Goal: Transaction & Acquisition: Purchase product/service

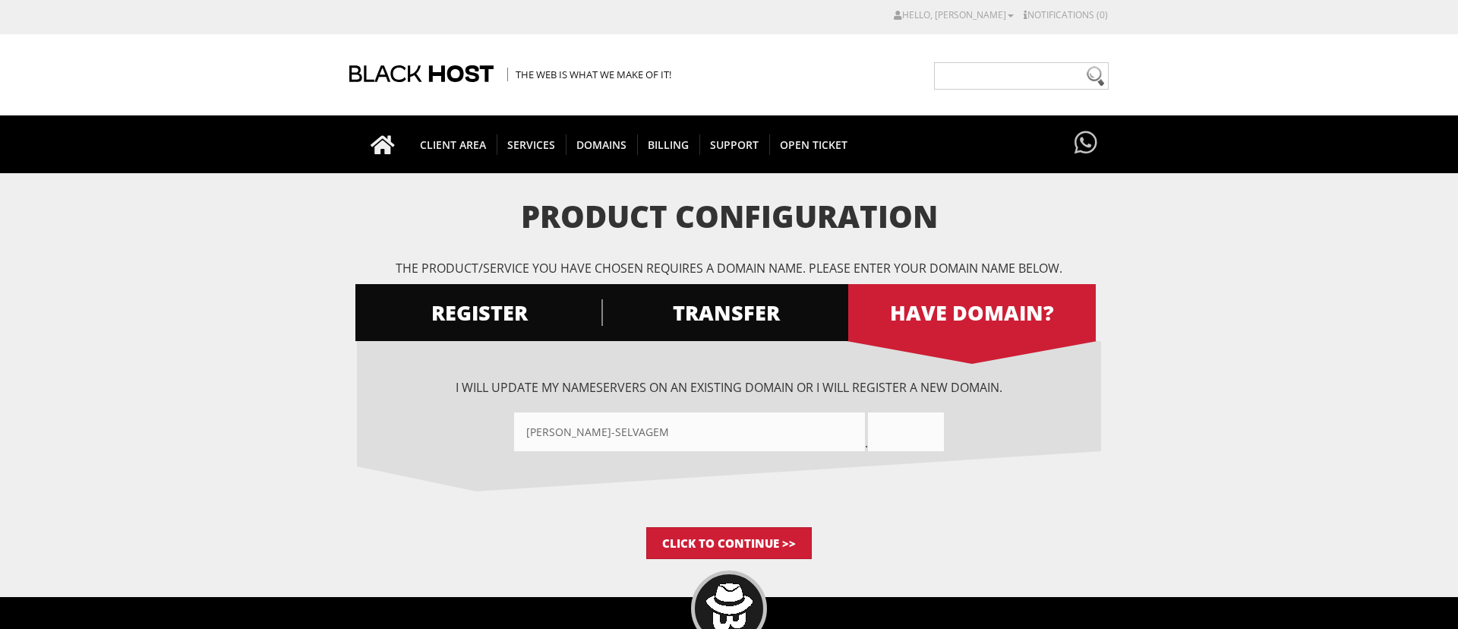
type input"] "[PERSON_NAME]-selvagem"
click at [904, 432] on input "text" at bounding box center [906, 431] width 76 height 39
type input "shop"
click at [774, 538] on input "Click to Continue >>" at bounding box center [729, 543] width 166 height 32
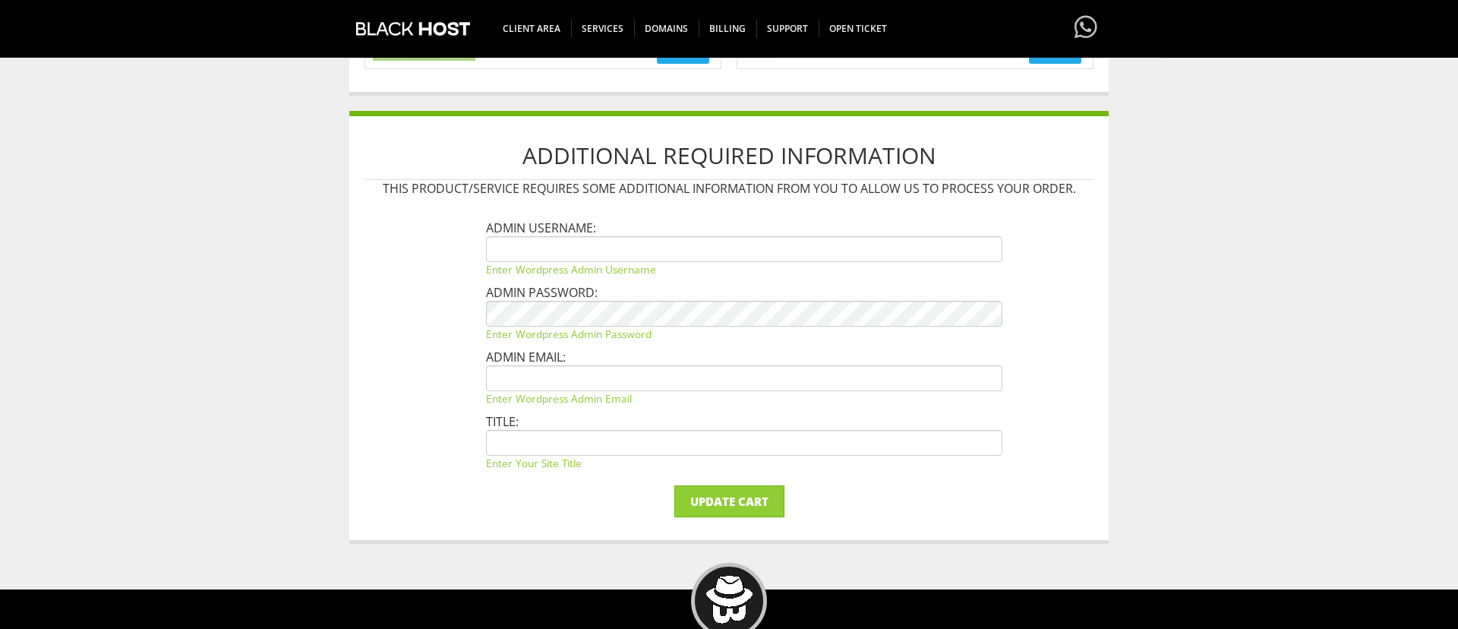
scroll to position [779, 0]
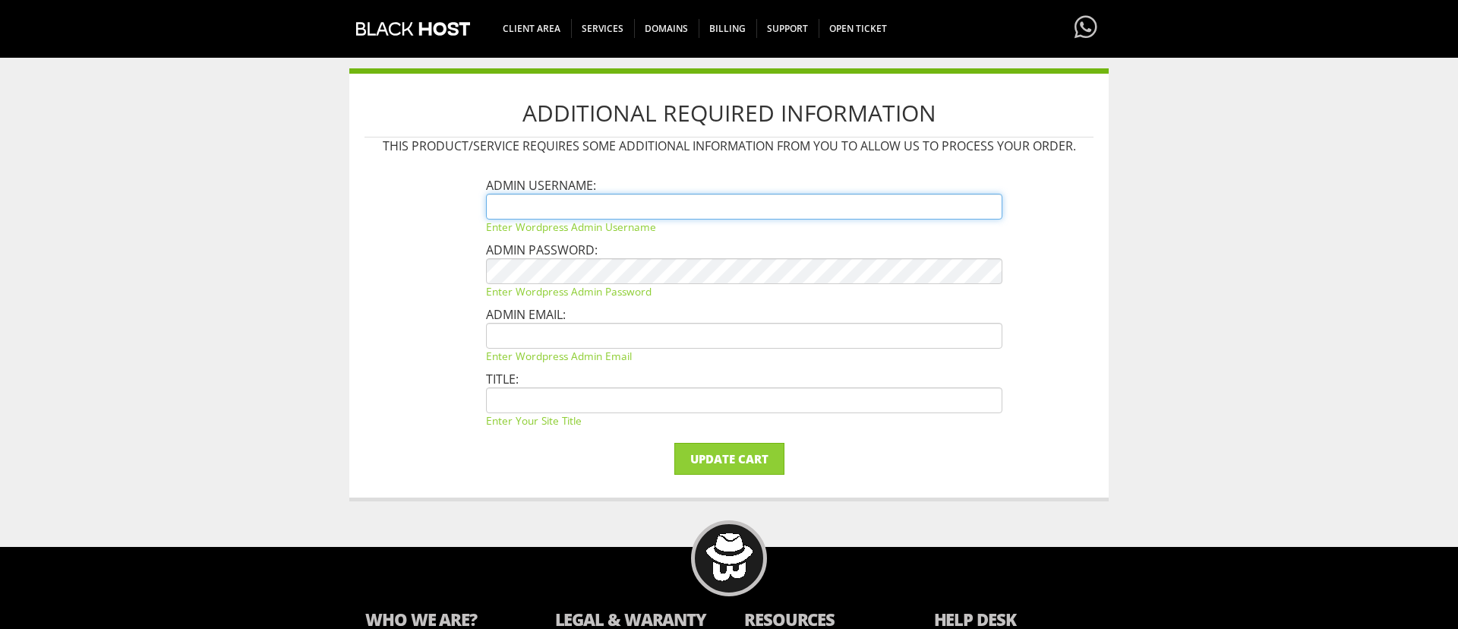
click at [599, 206] on input "text" at bounding box center [744, 207] width 517 height 26
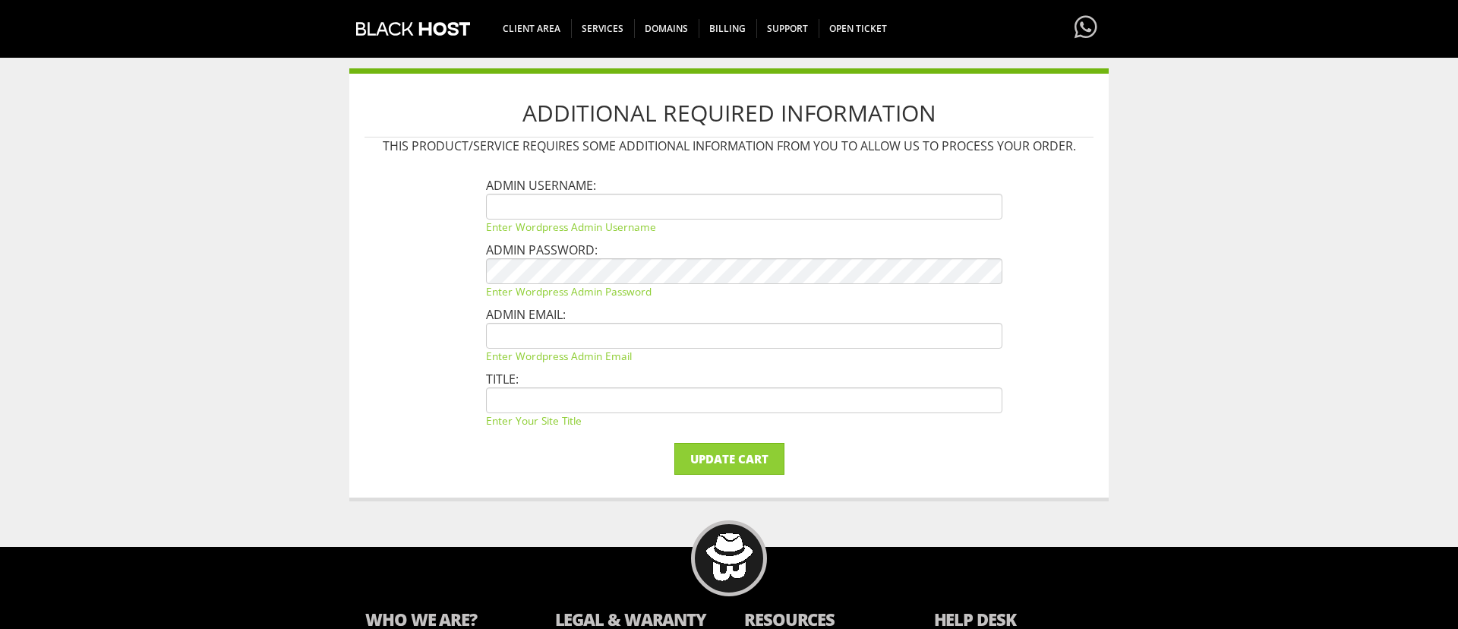
click at [483, 176] on div "Additional Required Information This product/service requires some additional i…" at bounding box center [729, 284] width 760 height 433
click at [541, 396] on input "text" at bounding box center [744, 400] width 517 height 26
type input "Rosa Selvagem"
click at [546, 190] on li "Admin username: Enter wordpress admin username" at bounding box center [744, 205] width 517 height 57
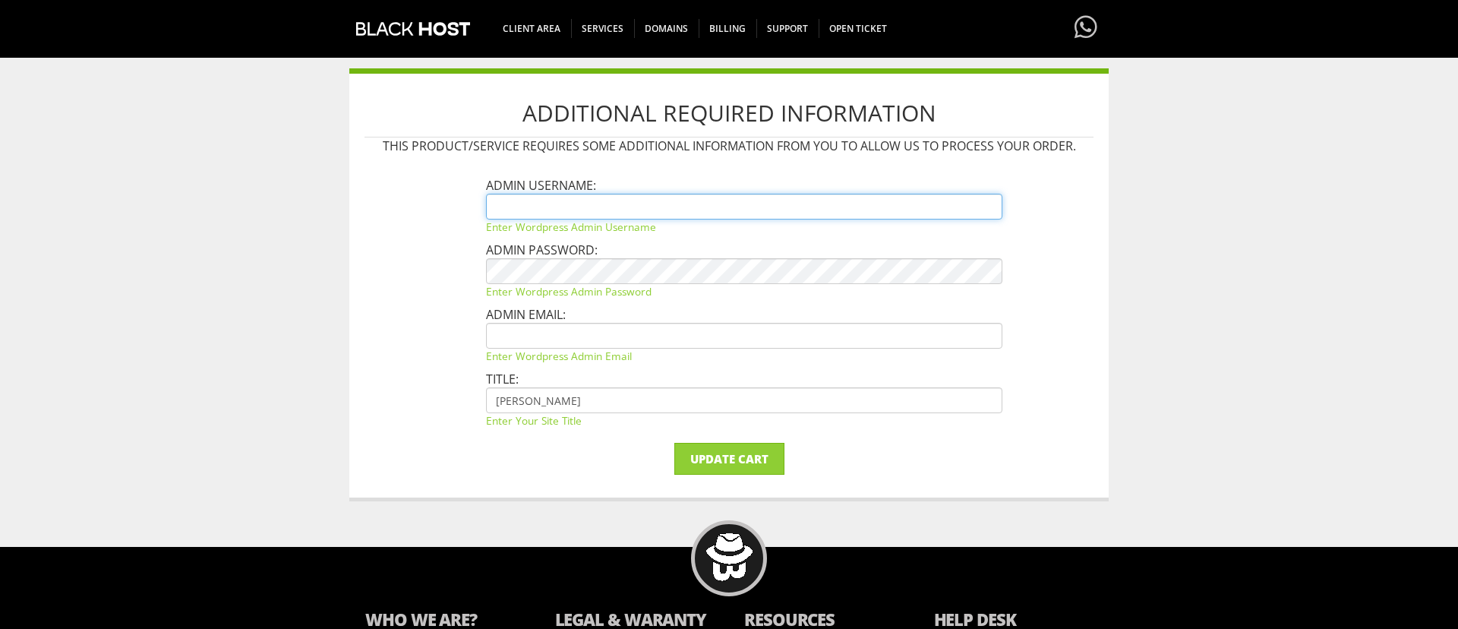
click at [558, 201] on input "text" at bounding box center [744, 207] width 517 height 26
type input "larissanovolala@gmail.com"
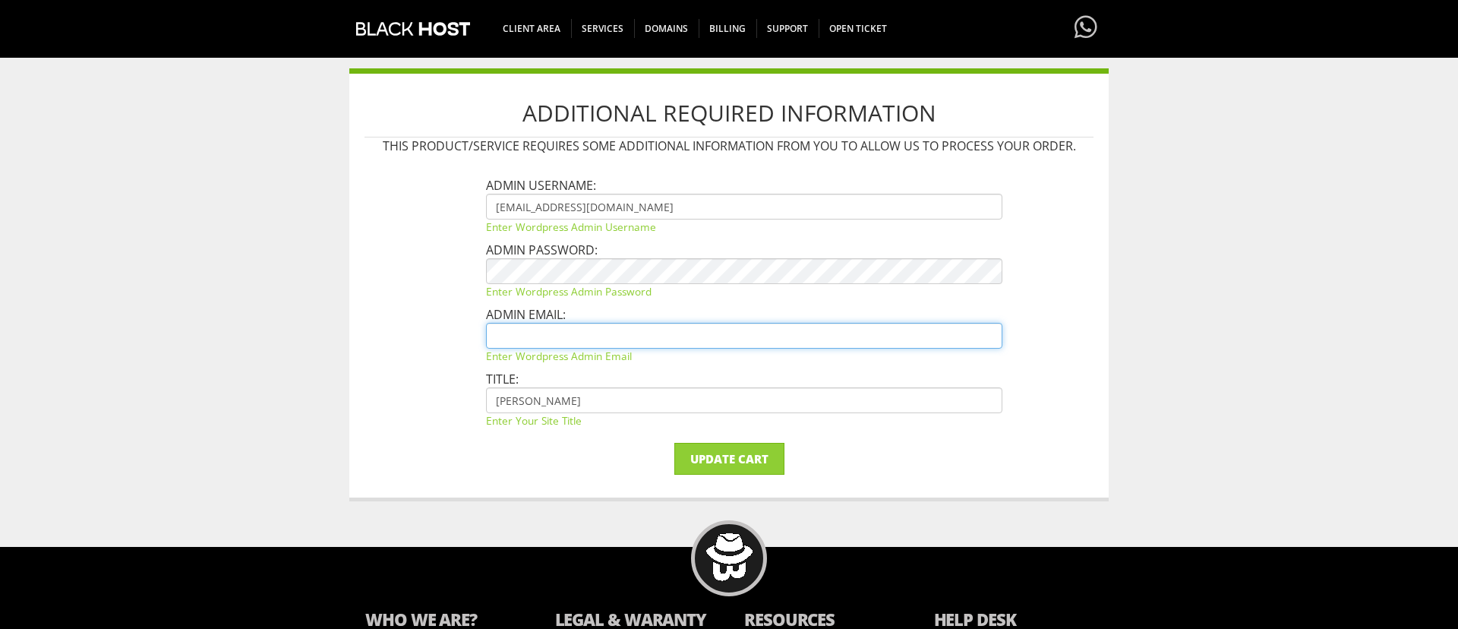
click at [554, 339] on input "text" at bounding box center [744, 336] width 517 height 26
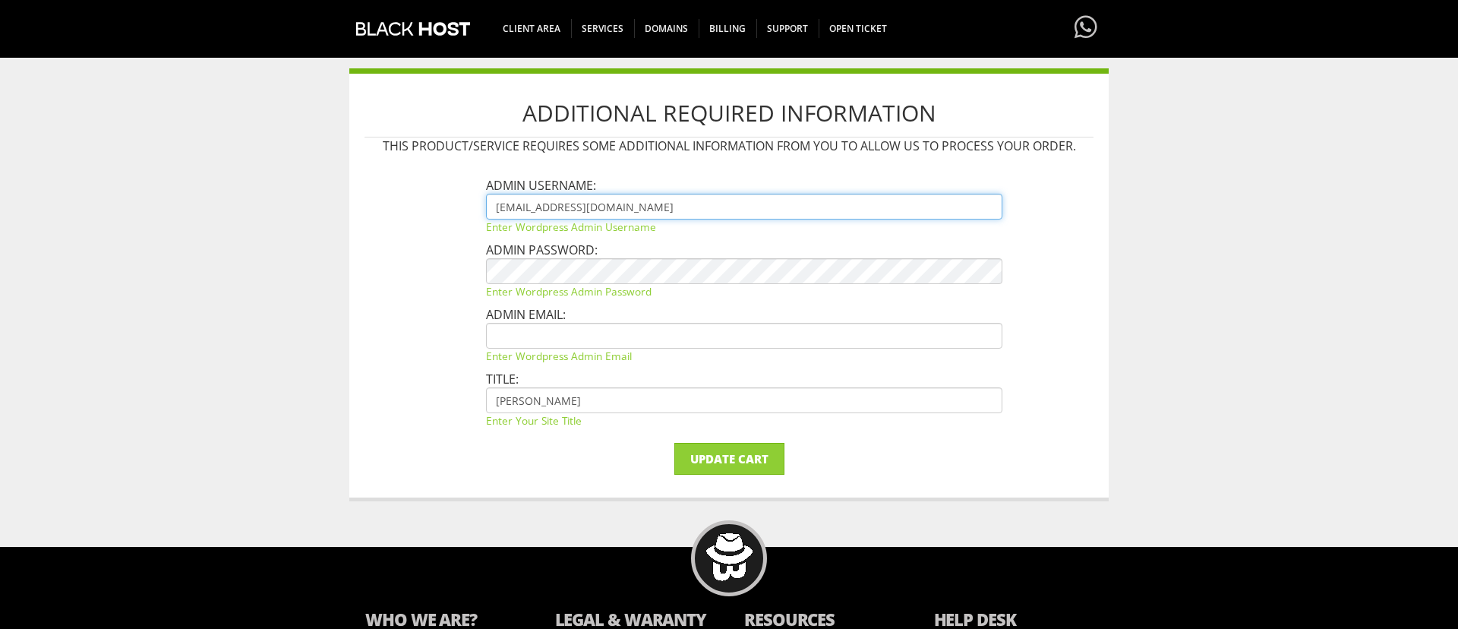
drag, startPoint x: 633, startPoint y: 208, endPoint x: 434, endPoint y: 202, distance: 199.1
click at [486, 203] on input "larissanovolala@gmail.com" at bounding box center [744, 207] width 517 height 26
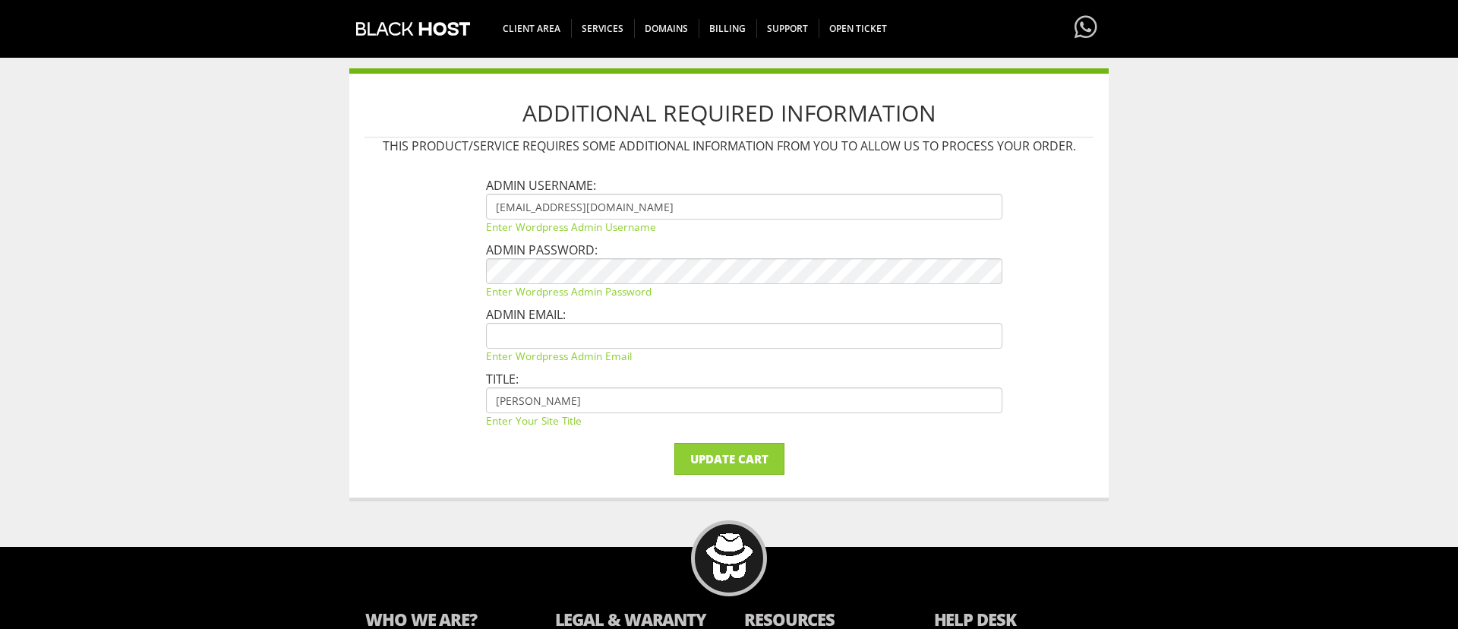
click at [579, 350] on small "Enter wordpress admin email" at bounding box center [744, 356] width 517 height 14
click at [592, 345] on input "text" at bounding box center [744, 336] width 517 height 26
paste input "larissanovolala@gmail.com"
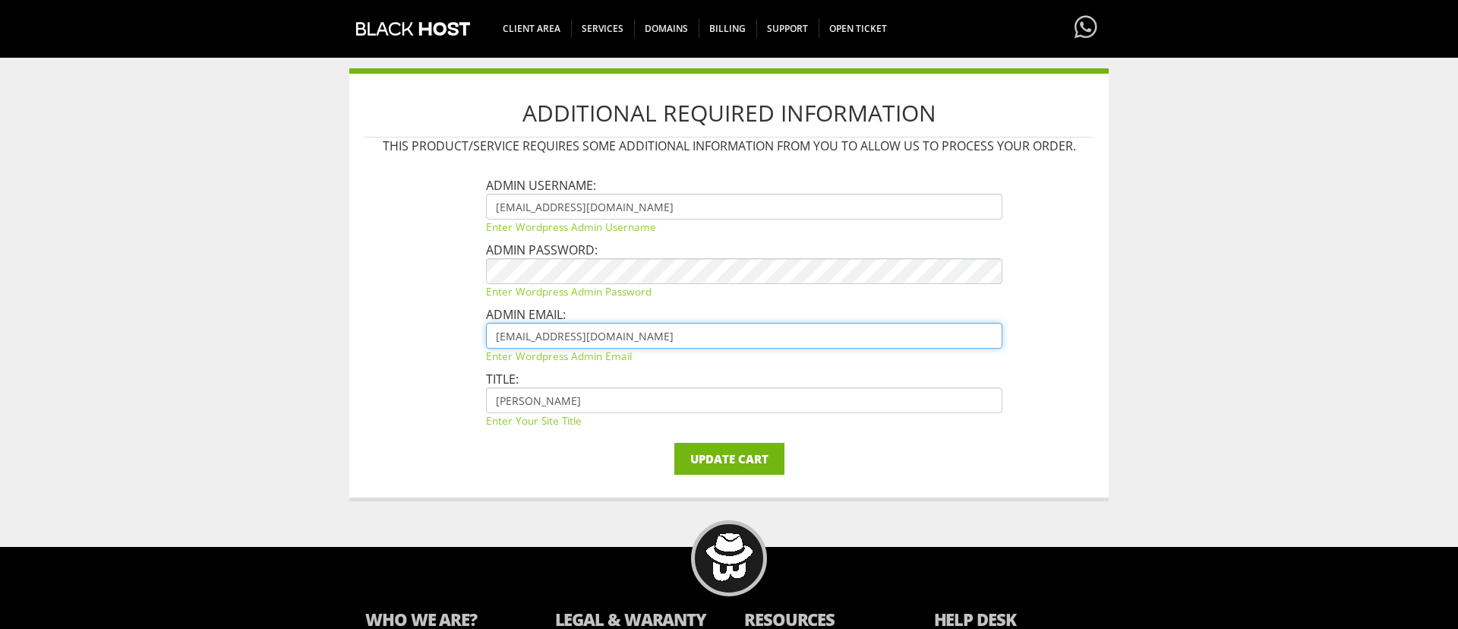
type input "larissanovolala@gmail.com"
click at [744, 464] on input "Update Cart" at bounding box center [730, 459] width 110 height 32
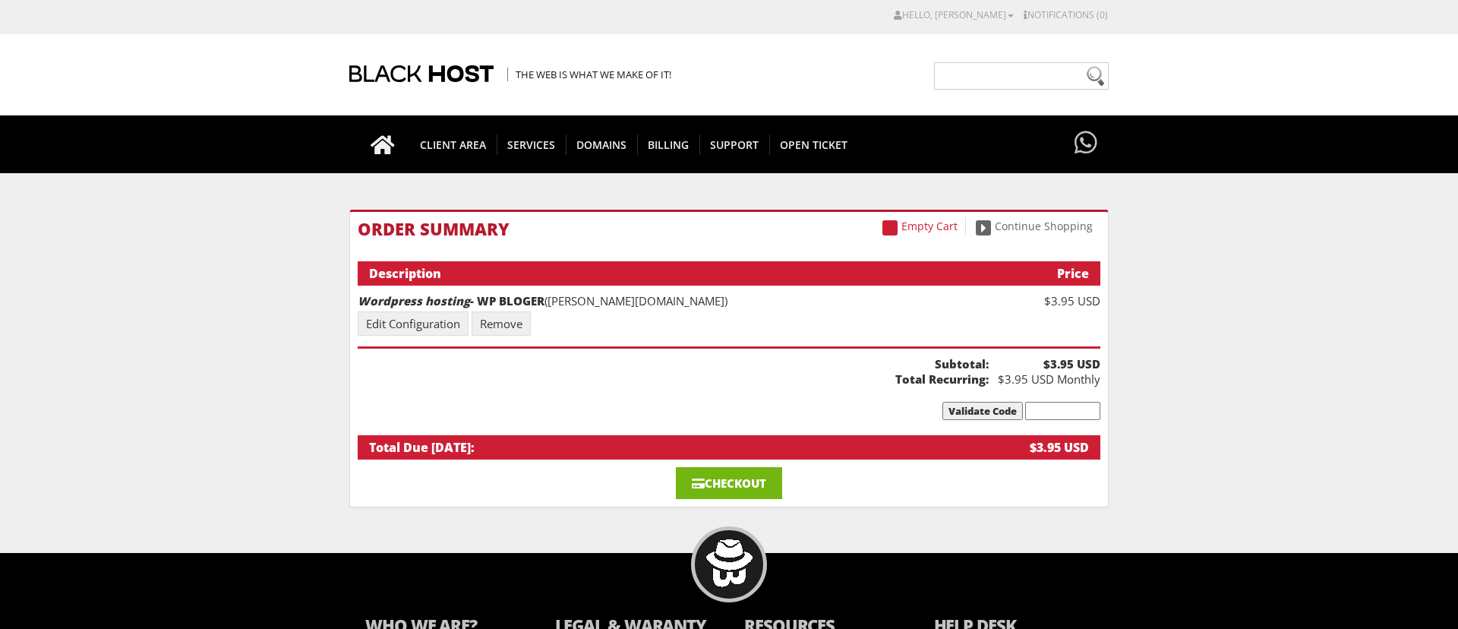
click at [744, 482] on link "Checkout" at bounding box center [729, 483] width 106 height 32
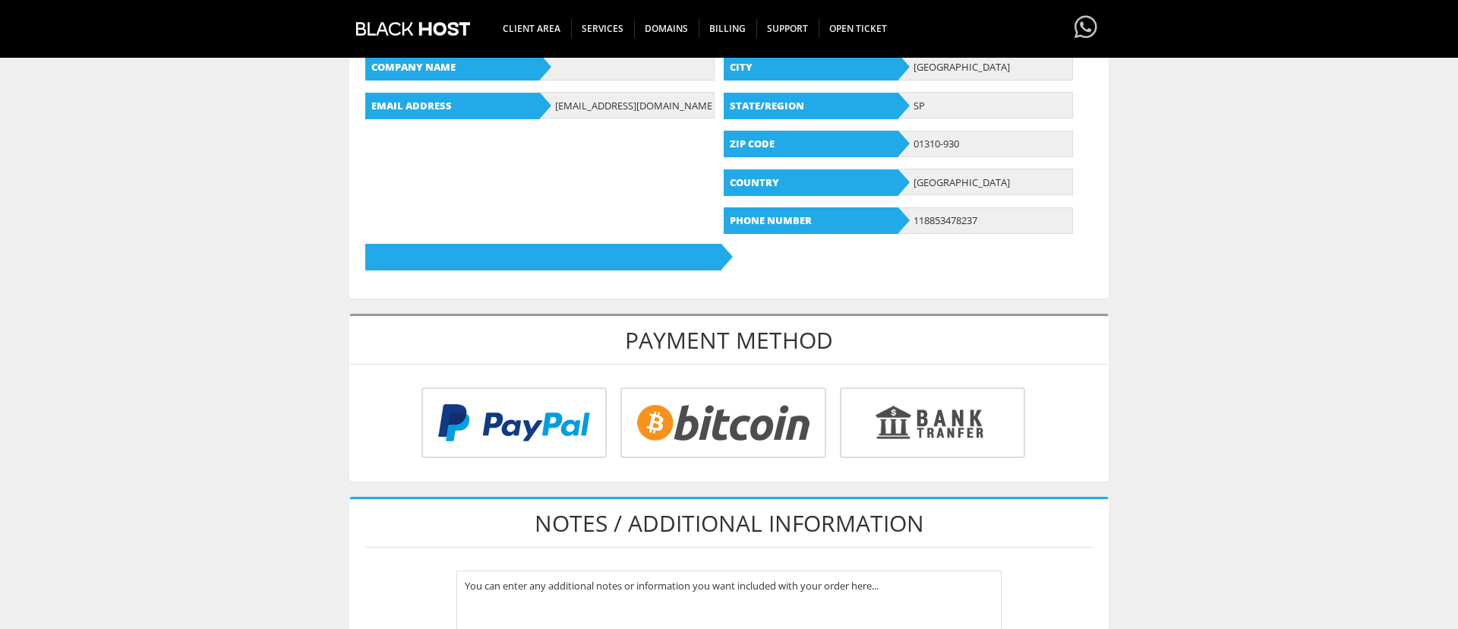
scroll to position [693, 0]
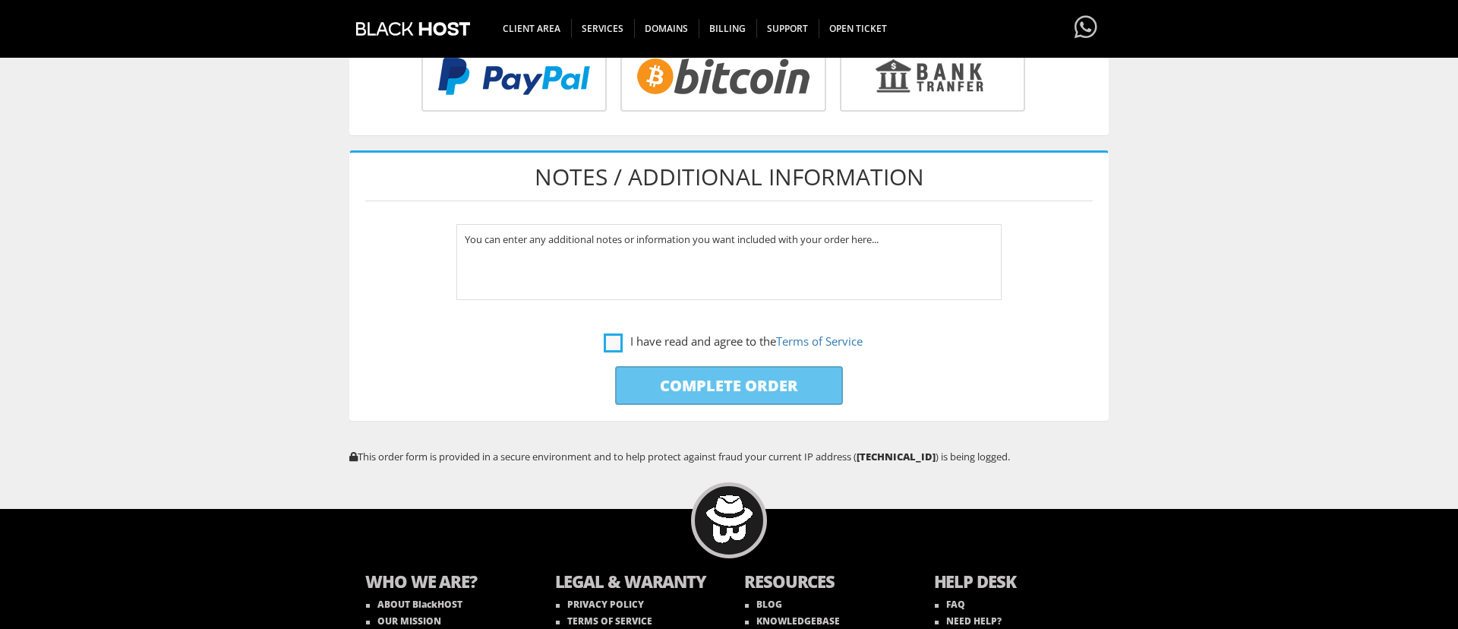
click at [617, 344] on label "I have read and agree to the Terms of Service" at bounding box center [733, 341] width 259 height 19
checkbox input "true"
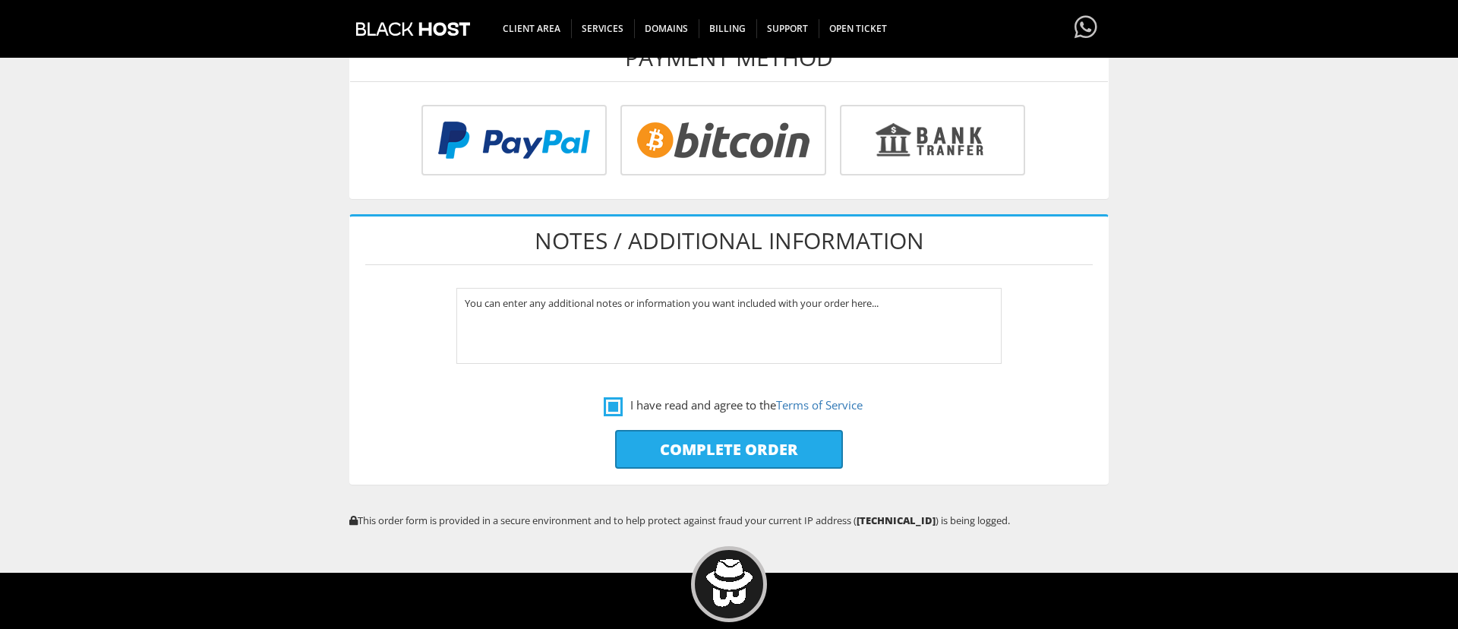
scroll to position [606, 0]
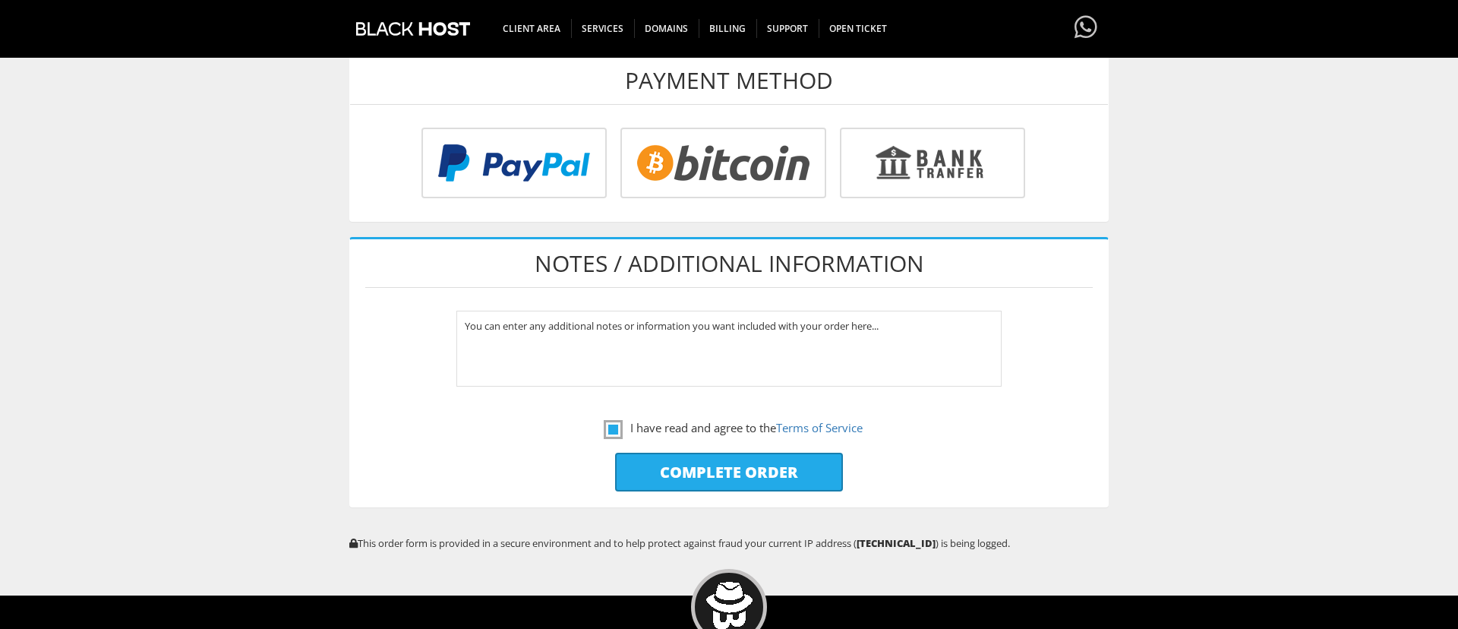
click at [743, 475] on input "Complete Order" at bounding box center [729, 472] width 228 height 39
type input "Please Wait..."
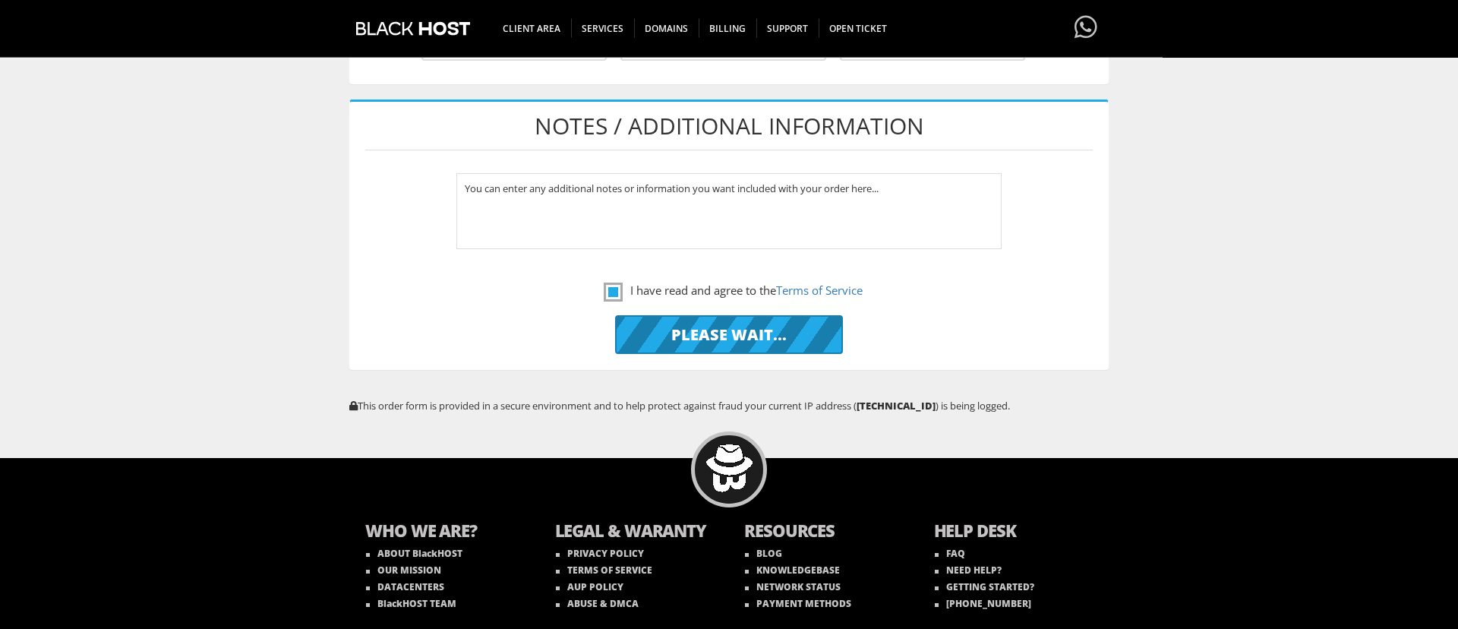
scroll to position [700, 0]
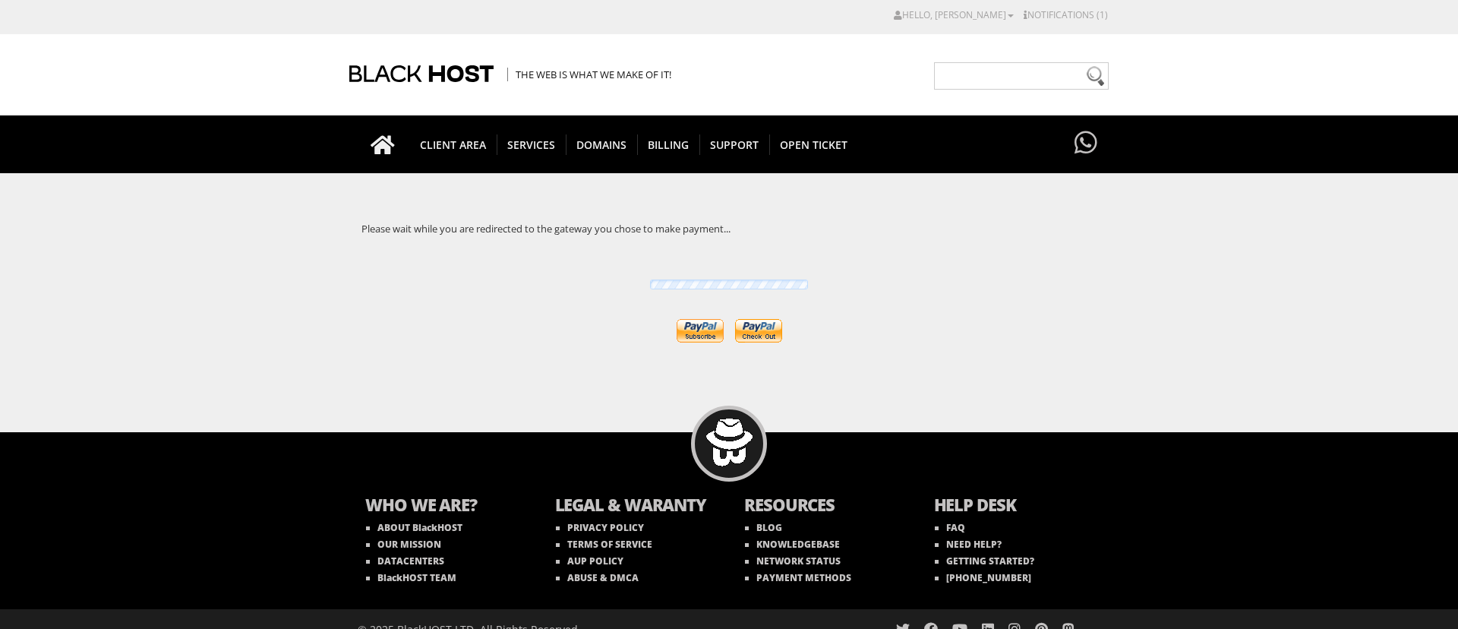
click at [1059, 27] on div "CAD CHF EUR GBP JPY MKD RUB USD Hello, [PERSON_NAME] Credit Card Details Contac…" at bounding box center [729, 21] width 758 height 27
click at [1061, 17] on link "Notifications (1)" at bounding box center [1066, 14] width 84 height 13
click at [1047, 77] on link "Pay Now" at bounding box center [1040, 78] width 37 height 14
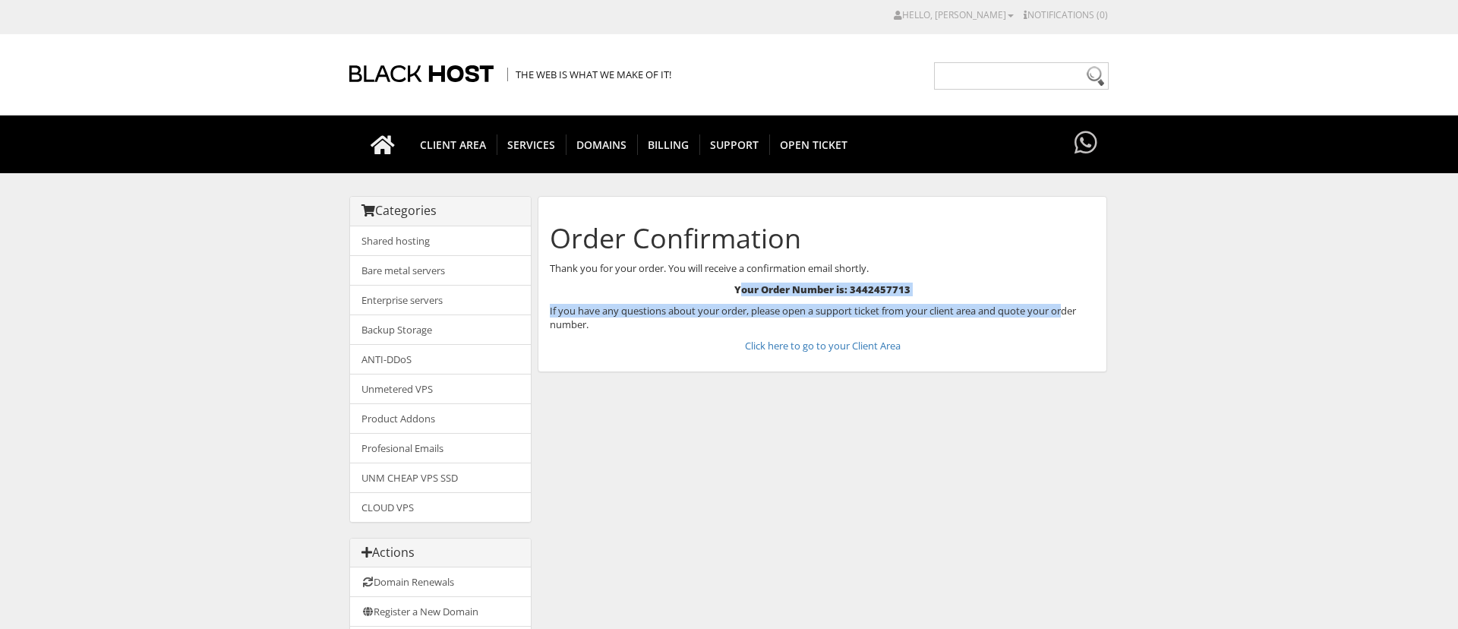
drag, startPoint x: 741, startPoint y: 287, endPoint x: 1070, endPoint y: 312, distance: 329.9
click at [1070, 312] on div "Order Confirmation Thank you for your order. You will receive a confirmation em…" at bounding box center [823, 284] width 570 height 176
click at [1070, 312] on p "If you have any questions about your order, please open a support ticket from y…" at bounding box center [822, 317] width 545 height 27
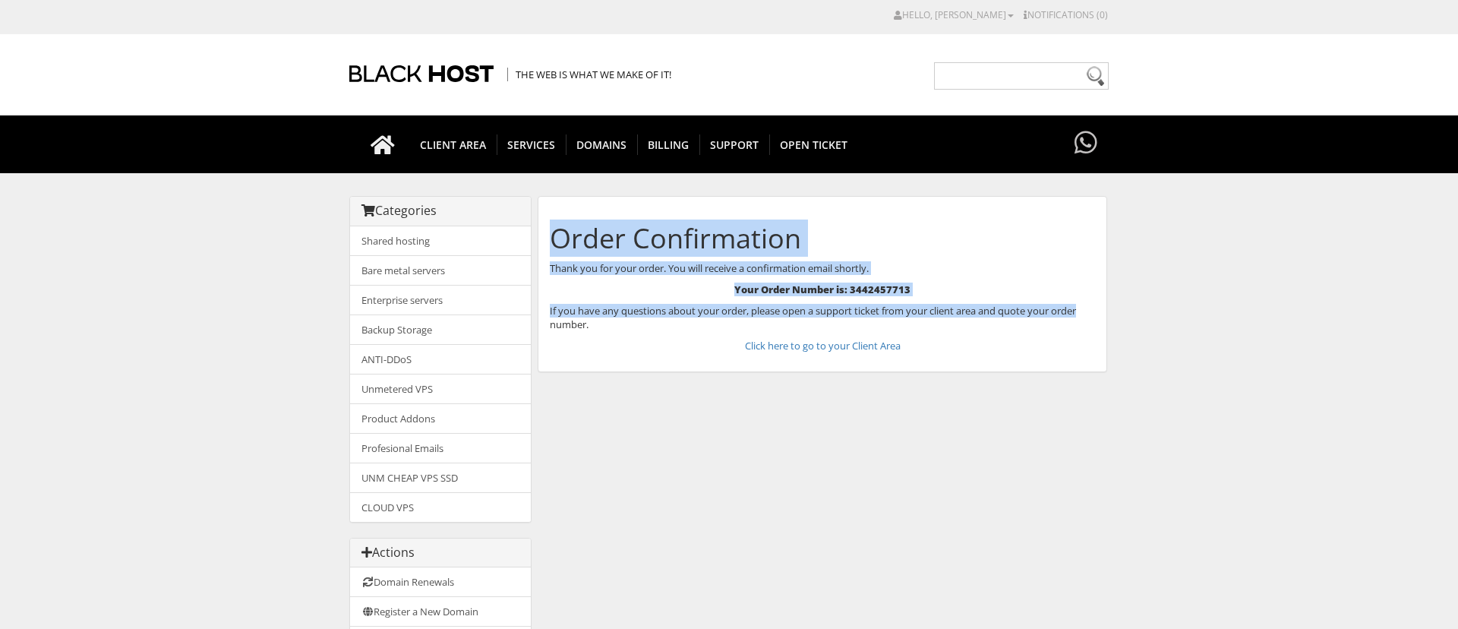
drag, startPoint x: 1070, startPoint y: 312, endPoint x: 542, endPoint y: 228, distance: 534.6
click at [542, 228] on div "Order Confirmation Thank you for your order. You will receive a confirmation em…" at bounding box center [823, 284] width 570 height 176
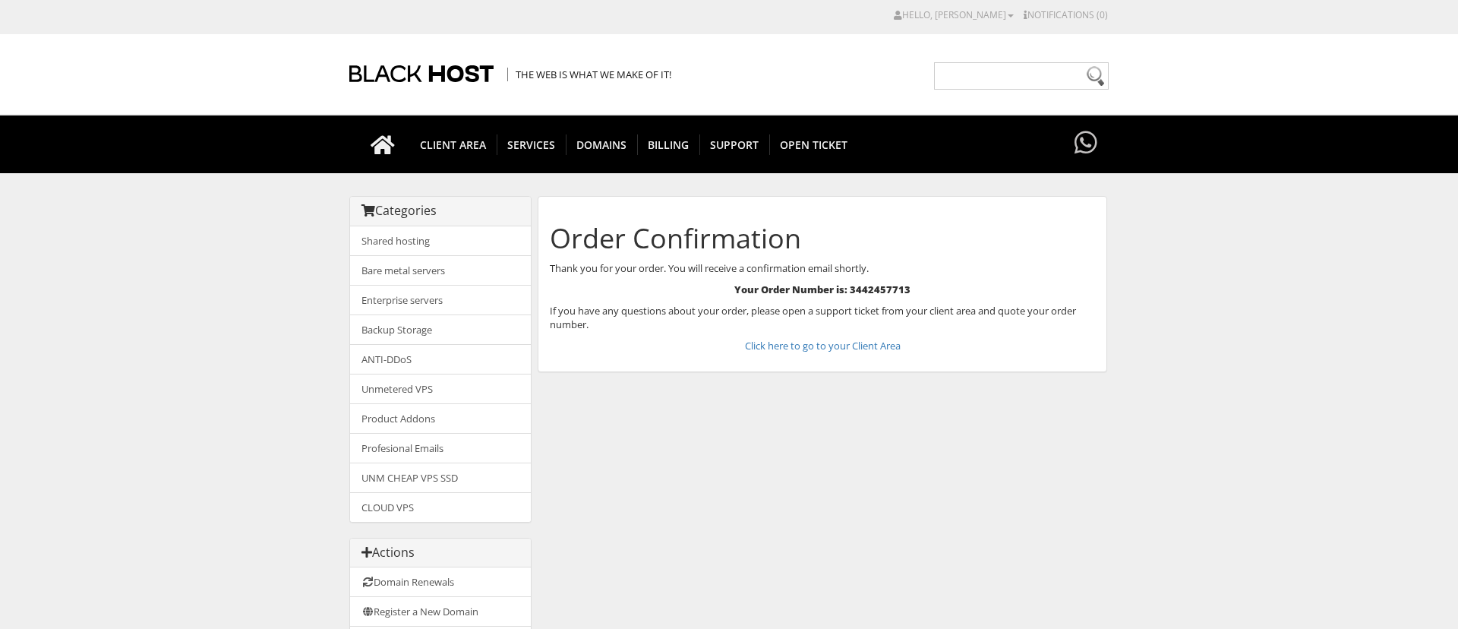
click at [542, 228] on div "Order Confirmation Thank you for your order. You will receive a confirmation em…" at bounding box center [823, 284] width 570 height 176
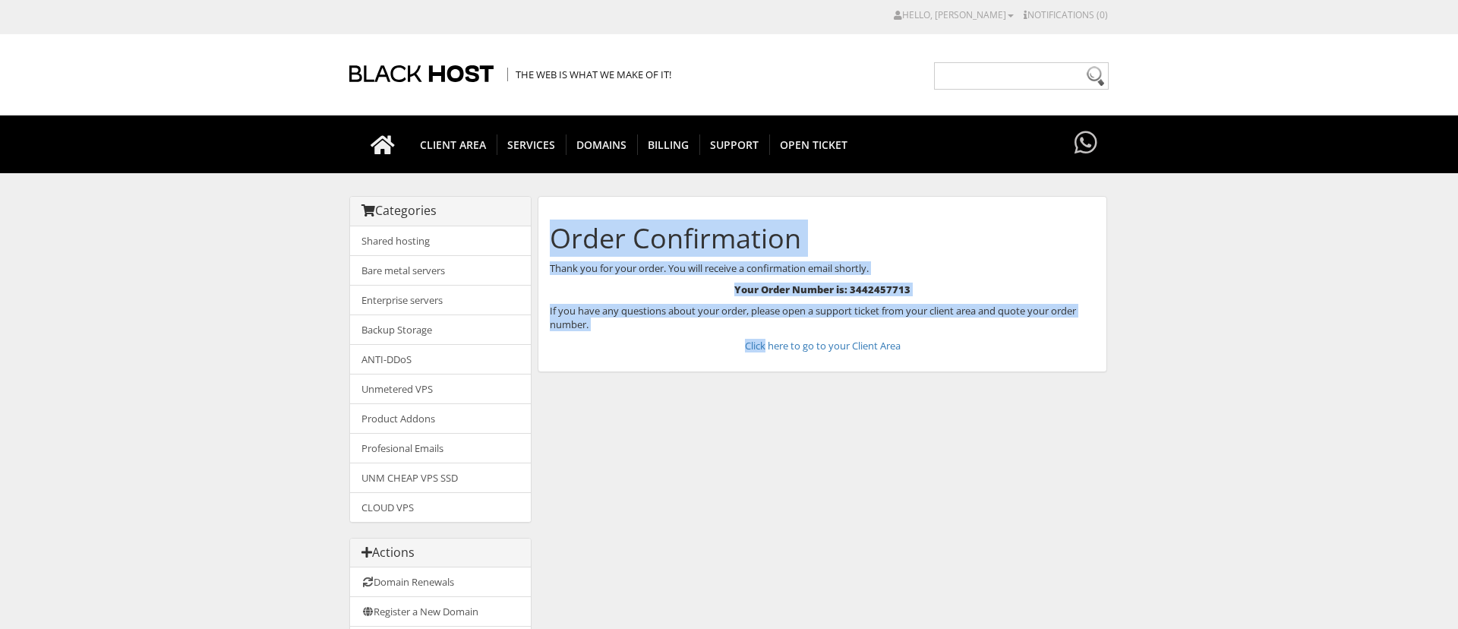
drag, startPoint x: 542, startPoint y: 228, endPoint x: 632, endPoint y: 345, distance: 147.4
click at [632, 345] on div "Order Confirmation Thank you for your order. You will receive a confirmation em…" at bounding box center [823, 284] width 570 height 176
click at [632, 345] on p "Click here to go to your Client Area" at bounding box center [822, 346] width 545 height 14
drag, startPoint x: 632, startPoint y: 345, endPoint x: 572, endPoint y: 229, distance: 130.1
click at [572, 229] on div "Order Confirmation Thank you for your order. You will receive a confirmation em…" at bounding box center [823, 284] width 570 height 176
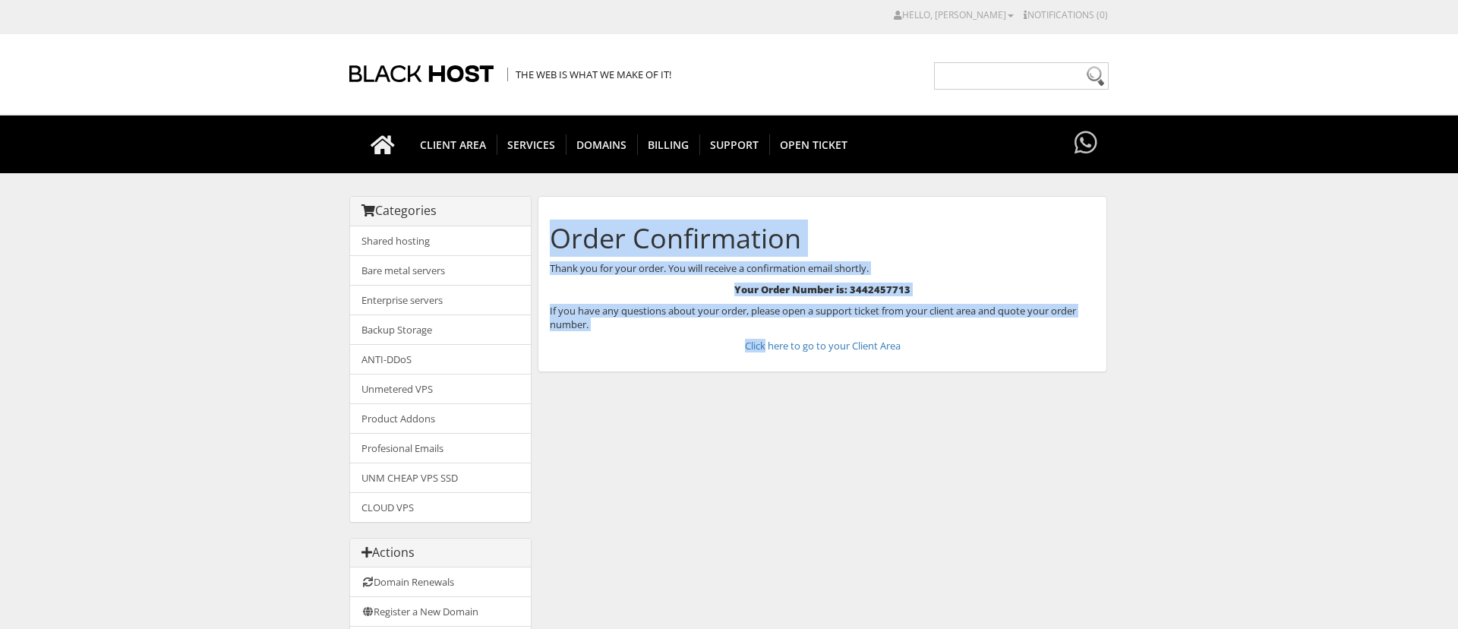
click at [572, 229] on h1 "Order Confirmation" at bounding box center [822, 238] width 545 height 30
drag, startPoint x: 561, startPoint y: 226, endPoint x: 666, endPoint y: 330, distance: 147.7
click at [666, 330] on div "Order Confirmation Thank you for your order. You will receive a confirmation em…" at bounding box center [823, 284] width 570 height 176
click at [666, 330] on p "If you have any questions about your order, please open a support ticket from y…" at bounding box center [822, 317] width 545 height 27
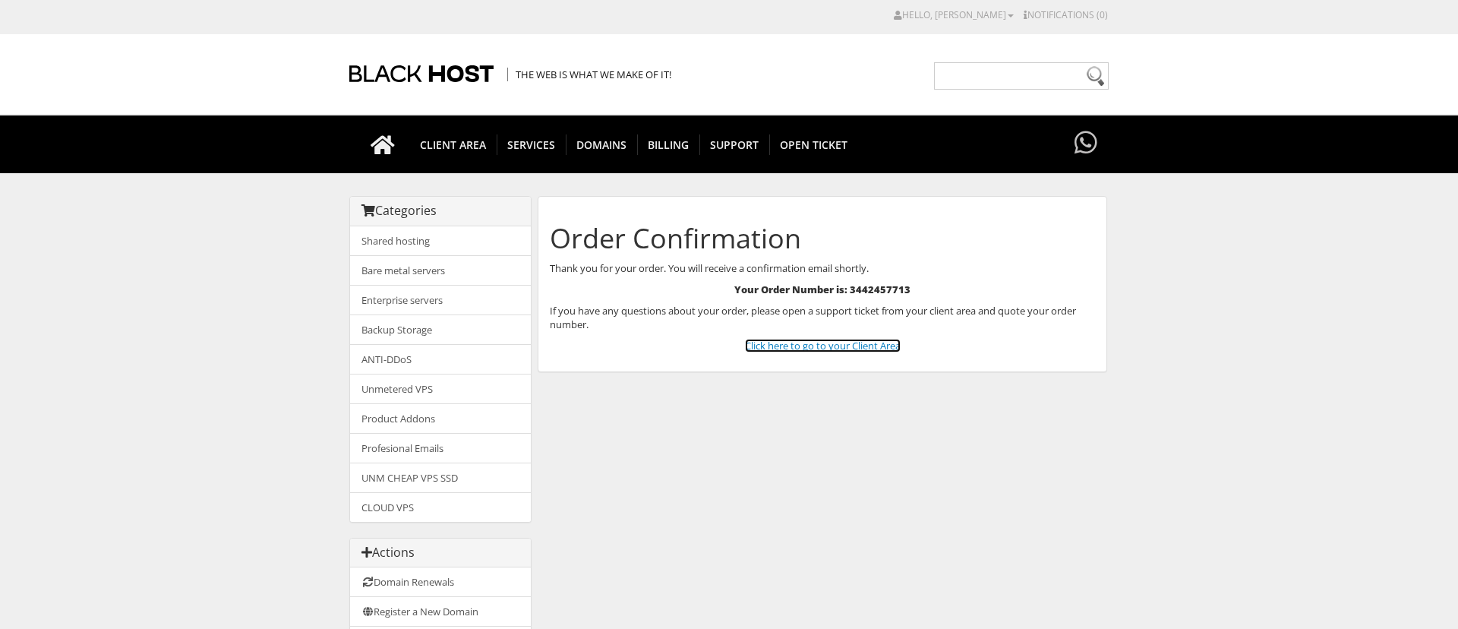
click at [817, 346] on link "Click here to go to your Client Area" at bounding box center [823, 346] width 156 height 14
